Goal: Task Accomplishment & Management: Complete application form

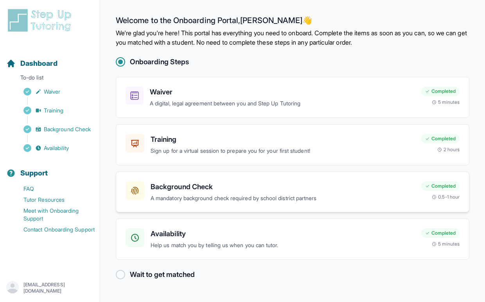
click at [179, 196] on p "A mandatory background check required by school district partners" at bounding box center [283, 198] width 264 height 9
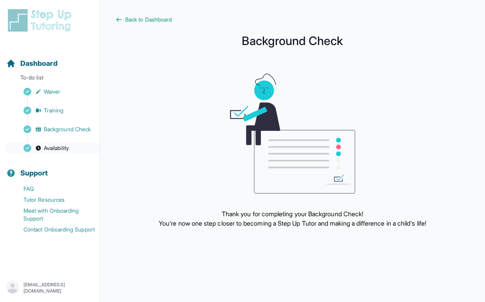
click at [63, 151] on span "Availability" at bounding box center [56, 148] width 25 height 8
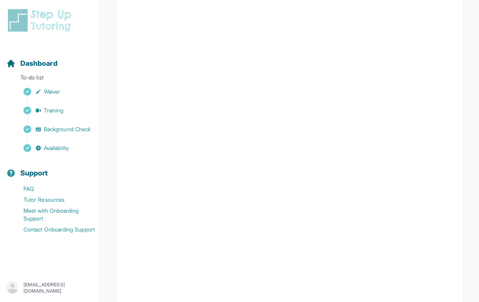
scroll to position [150, 0]
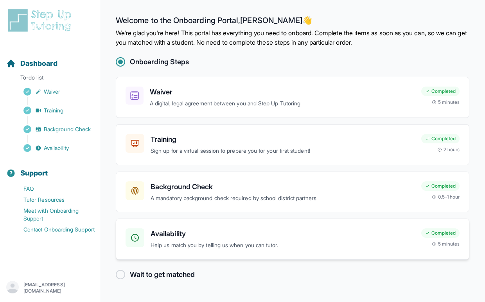
click at [194, 230] on h3 "Availability" at bounding box center [283, 233] width 264 height 11
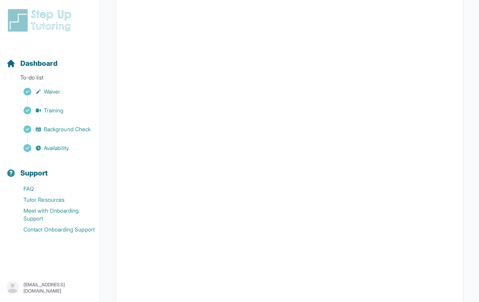
scroll to position [80, 0]
